Goal: Navigation & Orientation: Find specific page/section

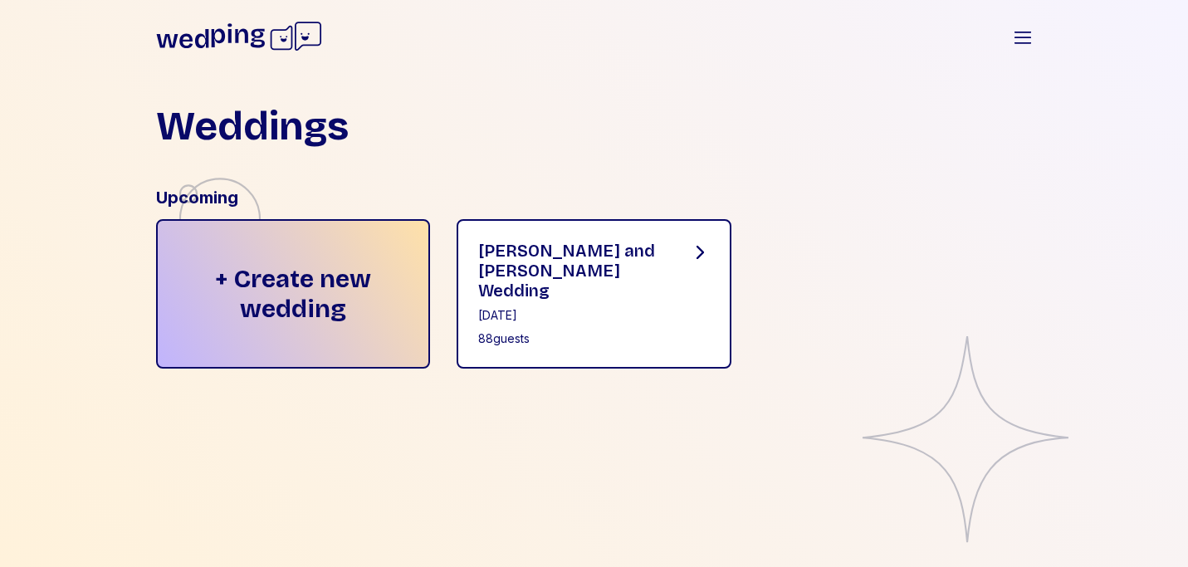
click at [615, 331] on div "88 guests" at bounding box center [570, 339] width 185 height 17
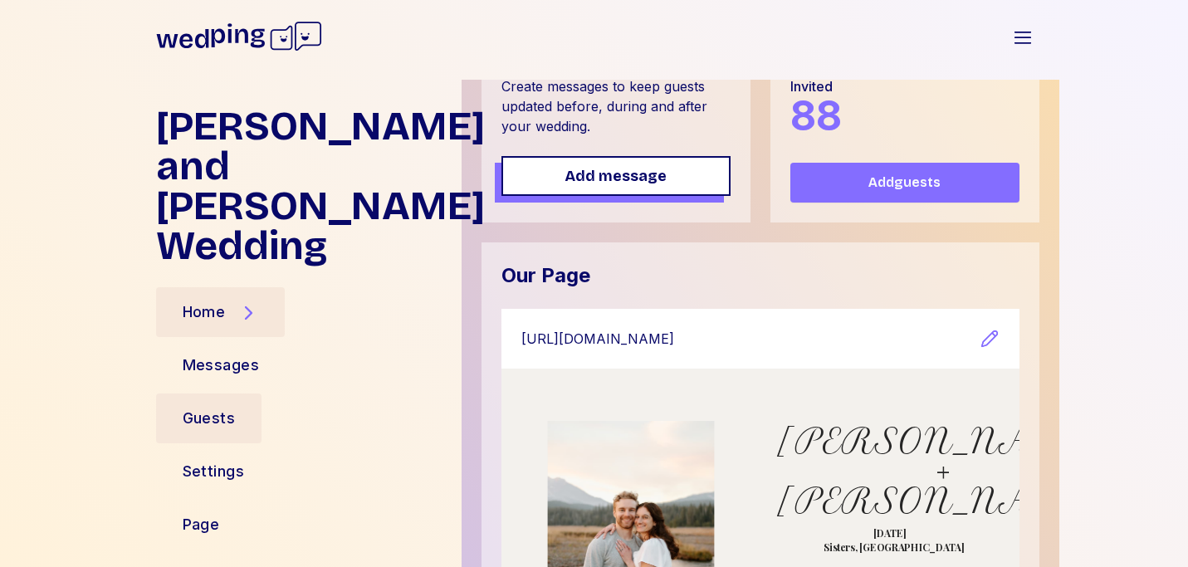
click at [215, 407] on div "Guests" at bounding box center [209, 418] width 53 height 23
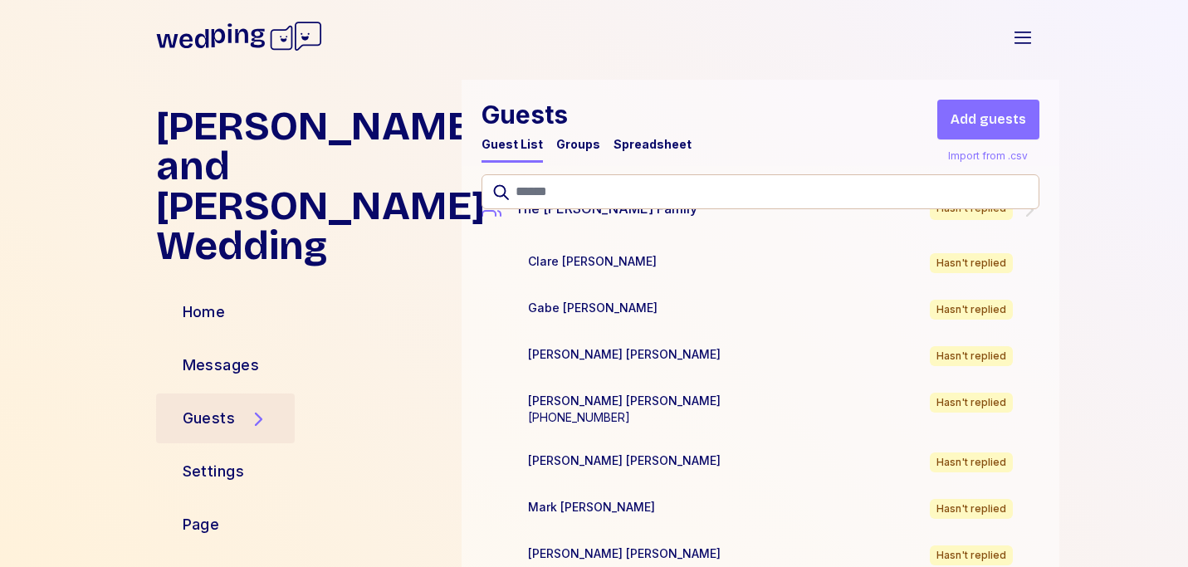
scroll to position [6818, 0]
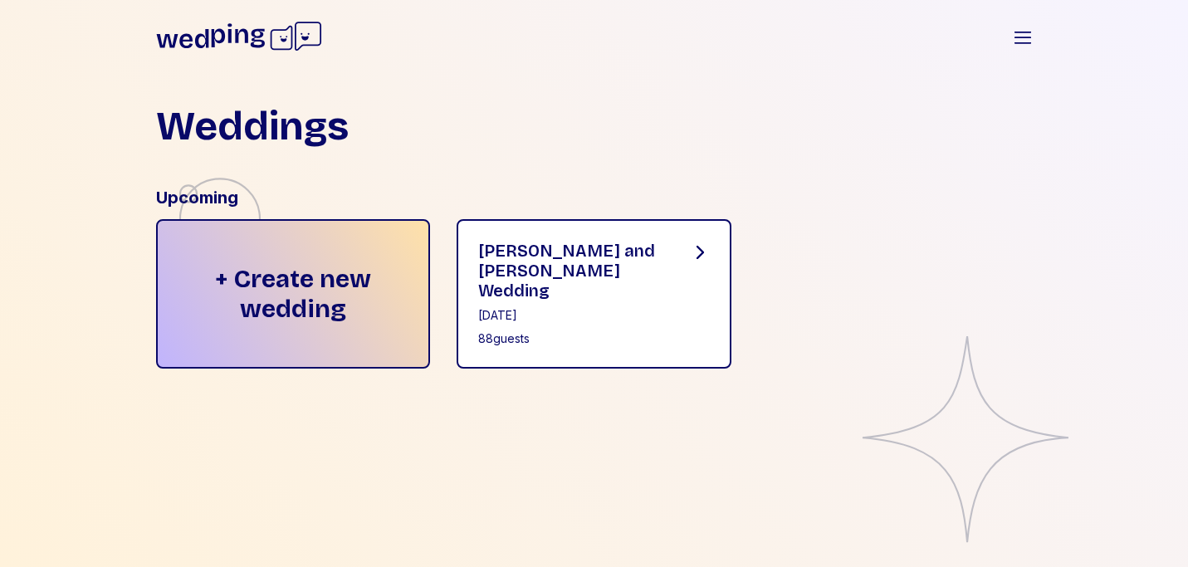
click at [650, 267] on div "[PERSON_NAME] and [PERSON_NAME] Wedding" at bounding box center [570, 271] width 185 height 60
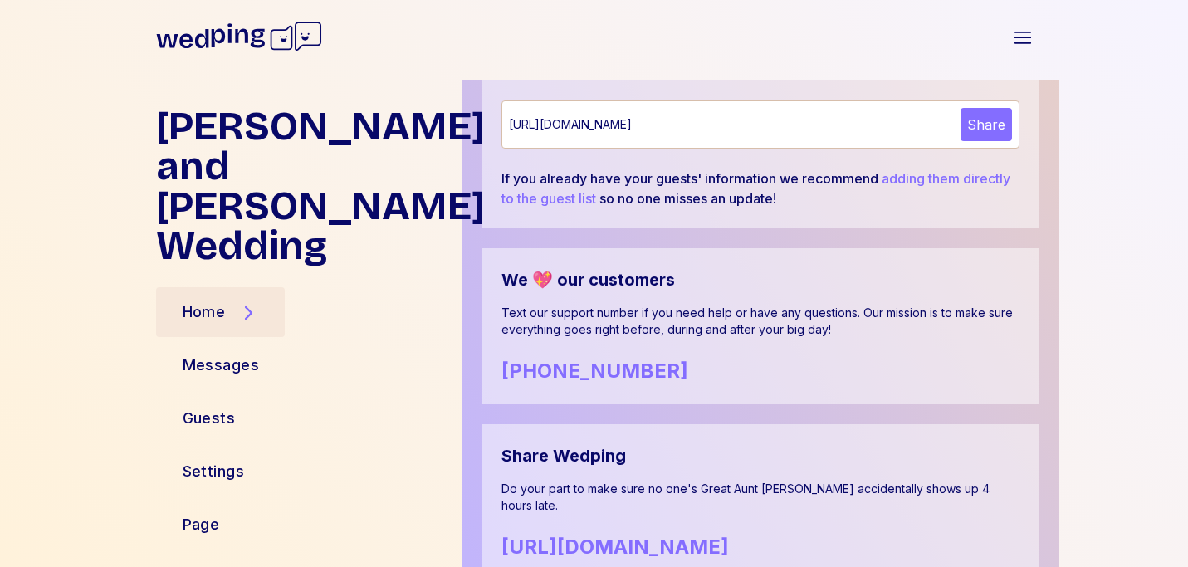
scroll to position [1043, 0]
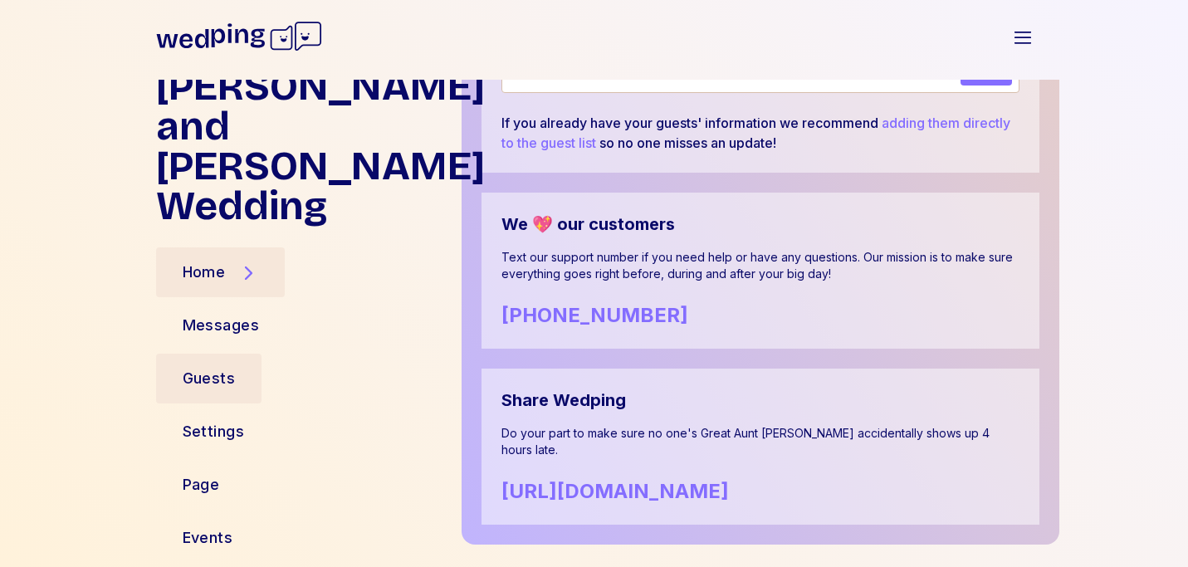
click at [192, 367] on div "Guests" at bounding box center [209, 378] width 53 height 23
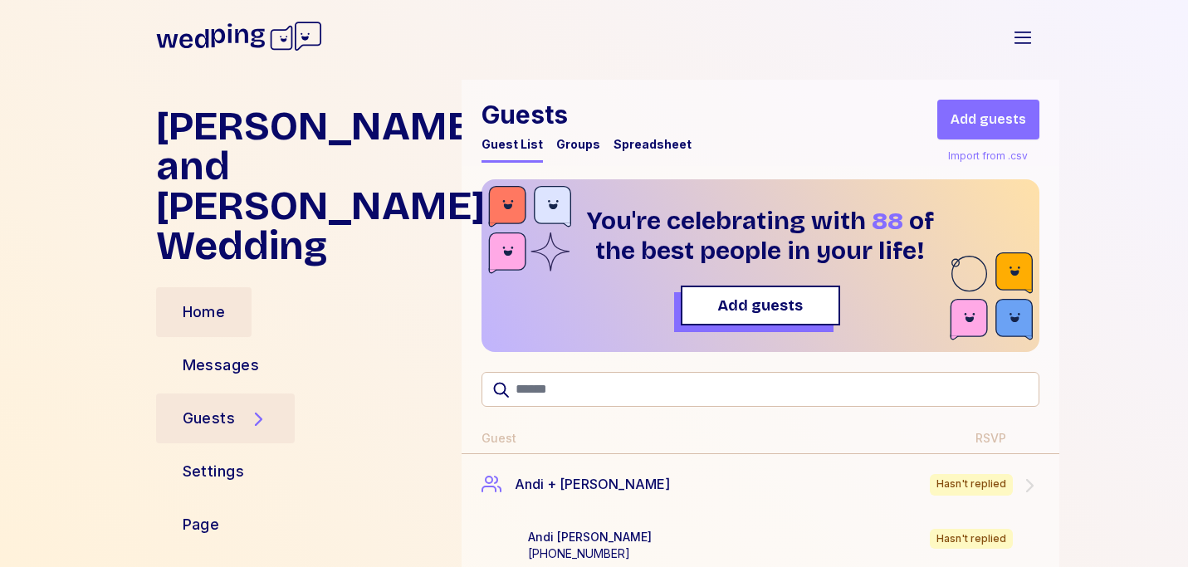
click at [207, 301] on div "Home" at bounding box center [204, 312] width 43 height 23
